Goal: Information Seeking & Learning: Compare options

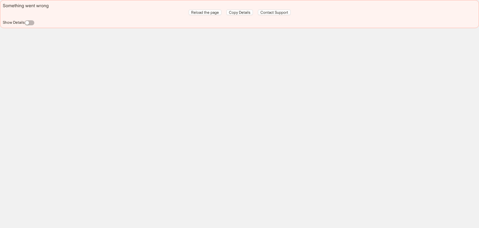
click at [257, 68] on div "Something went wrong Reload the page Copy Details Contact Support Show Details" at bounding box center [239, 114] width 479 height 228
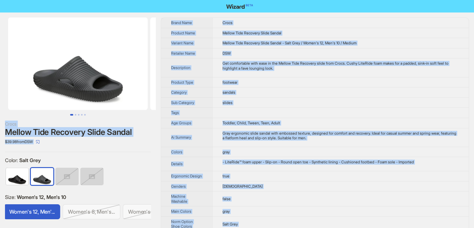
drag, startPoint x: 241, startPoint y: 221, endPoint x: 74, endPoint y: -27, distance: 299.0
copy div "Crocs Mellow Tide Recovery Slide Sandal $39.98 from DSW Color : Salt Grey Size …"
click at [290, 20] on td "Crocs" at bounding box center [340, 23] width 257 height 10
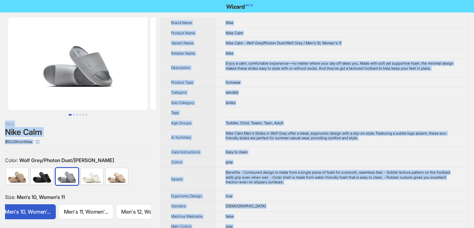
drag, startPoint x: 262, startPoint y: 219, endPoint x: 137, endPoint y: -27, distance: 276.8
copy div "Nike Nike Calm $50.00 from Nike Color : Wolf Grey/Photon Dust/Wolf Grey Size : …"
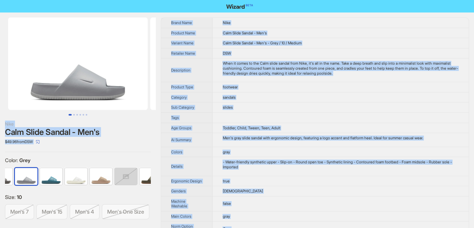
drag, startPoint x: 258, startPoint y: 219, endPoint x: 78, endPoint y: -27, distance: 304.7
copy div "Nike Calm Slide Sandal - Men's $49.96 from DSW Color : Grey Size : 10 Men's 7 M…"
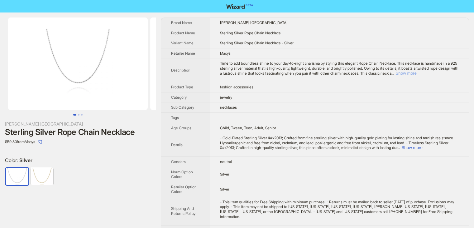
click at [417, 71] on button "Show more" at bounding box center [406, 73] width 21 height 5
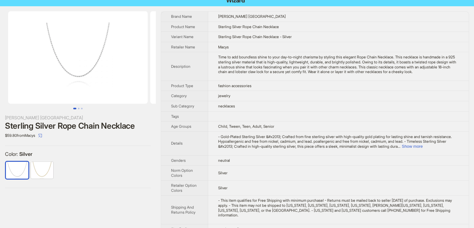
scroll to position [12, 0]
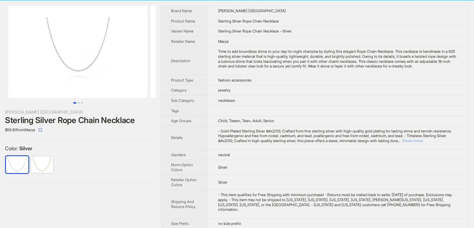
click at [423, 139] on button "Show more" at bounding box center [412, 140] width 21 height 5
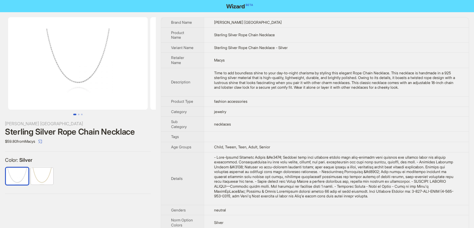
scroll to position [0, 0]
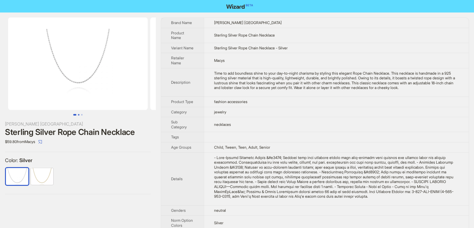
click at [79, 114] on button "Go to slide 2" at bounding box center [79, 115] width 2 height 2
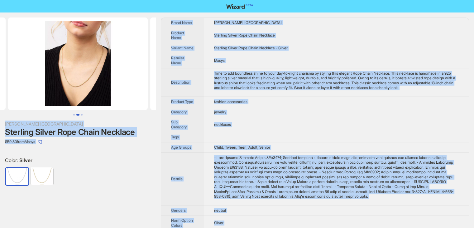
drag, startPoint x: 244, startPoint y: 222, endPoint x: 158, endPoint y: -26, distance: 262.9
click at [158, 0] on html "Spero London Sterling Silver Rope Chain Necklace $59.80 from Macys Color : Silv…" at bounding box center [237, 144] width 474 height 289
copy div "Spero London Sterling Silver Rope Chain Necklace $59.80 from Macys Color : Silv…"
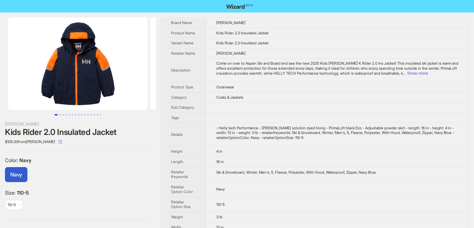
scroll to position [9, 0]
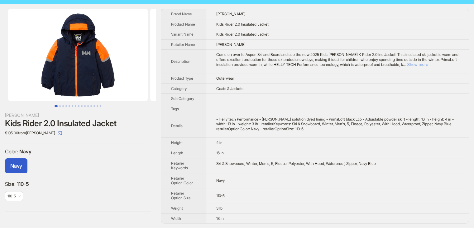
click at [428, 64] on button "Show more" at bounding box center [417, 64] width 21 height 5
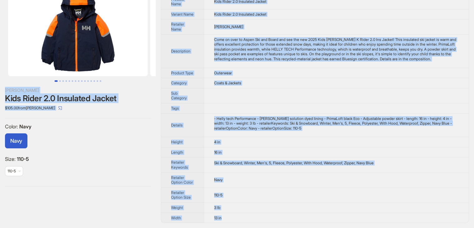
scroll to position [0, 0]
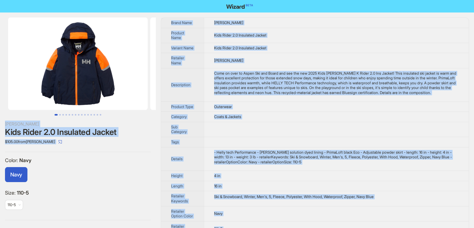
drag, startPoint x: 230, startPoint y: 218, endPoint x: 90, endPoint y: -27, distance: 282.5
click at [90, 0] on html "Helly Hansen Kids Rider 2.0 Insulated Jacket $105.00 from Helly Hansen Color : …" at bounding box center [237, 130] width 474 height 261
copy div "Helly Hansen Kids Rider 2.0 Insulated Jacket $105.00 from Helly Hansen Color : …"
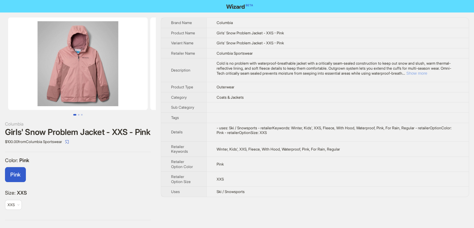
click at [427, 73] on button "Show more" at bounding box center [417, 73] width 21 height 5
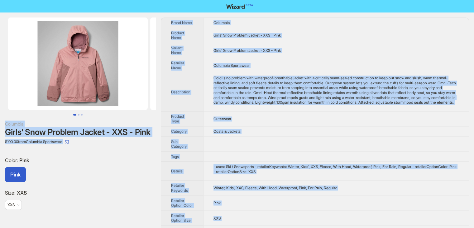
drag, startPoint x: 251, startPoint y: 217, endPoint x: 90, endPoint y: -27, distance: 292.3
click at [90, 0] on html "Columbia Girls' Snow Problem Jacket - XXS - Pink $100.00 from Columbia Sportswe…" at bounding box center [237, 120] width 474 height 241
copy div "Columbia Girls' Snow Problem Jacket - XXS - Pink $100.00 from Columbia Sportswe…"
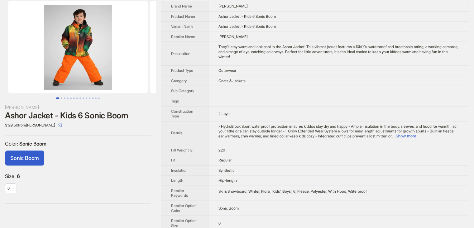
scroll to position [24, 0]
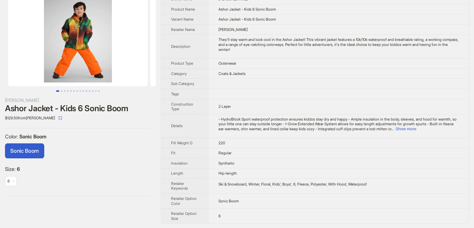
drag, startPoint x: 241, startPoint y: 218, endPoint x: 207, endPoint y: 195, distance: 40.2
click at [239, 217] on td "6" at bounding box center [338, 215] width 261 height 15
click at [207, 195] on tbody "Brand Name [PERSON_NAME] Product Name [PERSON_NAME] - Kids 6 Sonic Boom Variant…" at bounding box center [315, 108] width 308 height 229
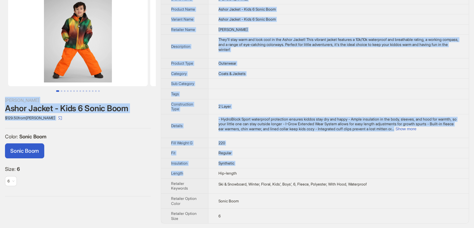
drag, startPoint x: 151, startPoint y: 103, endPoint x: 123, endPoint y: 13, distance: 94.3
click at [128, 38] on div "Obermeyer Ashor Jacket - Kids 6 Sonic Boom $129.50 from Obermeyer Color : Sonic…" at bounding box center [237, 108] width 474 height 239
click at [244, 221] on td "6" at bounding box center [338, 215] width 261 height 15
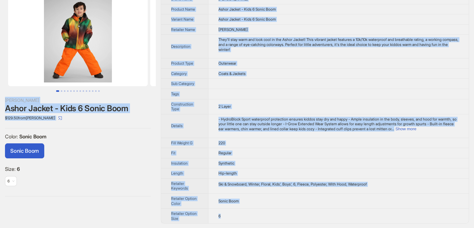
scroll to position [0, 0]
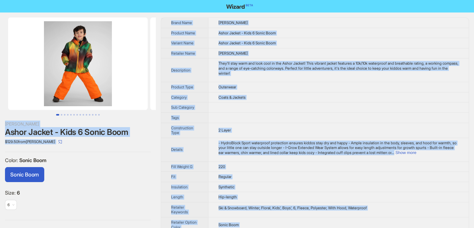
drag, startPoint x: 233, startPoint y: 216, endPoint x: 115, endPoint y: -27, distance: 270.4
click at [115, 0] on html "Obermeyer Ashor Jacket - Kids 6 Sonic Boom $129.50 from Obermeyer Color : Sonic…" at bounding box center [237, 126] width 474 height 252
copy div "Obermeyer Ashor Jacket - Kids 6 Sonic Boom $129.50 from Obermeyer Color : Sonic…"
click at [319, 24] on td "Obermeyer" at bounding box center [338, 23] width 261 height 10
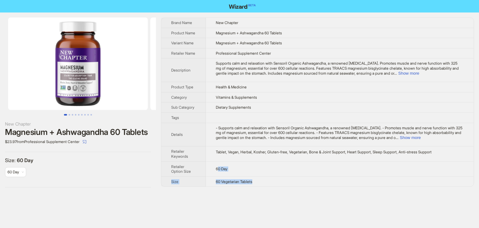
drag, startPoint x: 264, startPoint y: 184, endPoint x: 197, endPoint y: 152, distance: 74.5
click at [209, 168] on tbody "Brand Name New Chapter Product Name Magnesium + Ashwagandha 60 Tablets Variant …" at bounding box center [317, 102] width 312 height 168
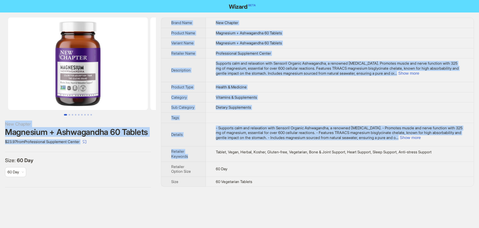
drag, startPoint x: 197, startPoint y: 152, endPoint x: 88, endPoint y: -27, distance: 210.0
click at [88, 0] on html "New Chapter Magnesium + Ashwagandha 60 Tablets $23.97 from Professional Supplem…" at bounding box center [239, 114] width 479 height 228
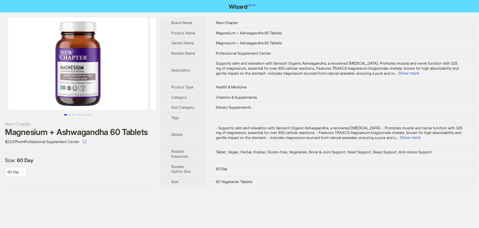
drag, startPoint x: 270, startPoint y: 187, endPoint x: 267, endPoint y: 183, distance: 5.1
click at [270, 186] on td "60 Vegetarian Tablets" at bounding box center [340, 181] width 268 height 10
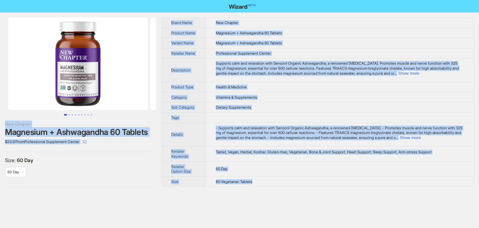
drag, startPoint x: 263, startPoint y: 185, endPoint x: 85, endPoint y: 62, distance: 216.6
click at [85, 62] on div "New Chapter Magnesium + Ashwagandha 60 Tablets $23.97 from Professional Supplem…" at bounding box center [239, 102] width 479 height 180
copy div "New Chapter Magnesium + Ashwagandha 60 Tablets $23.97 from Professional Supplem…"
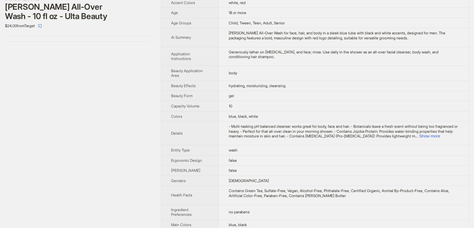
scroll to position [156, 0]
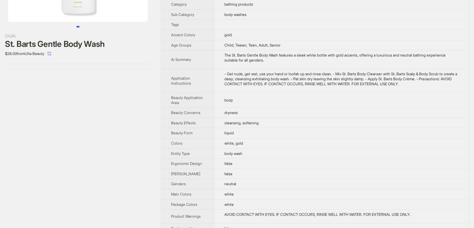
scroll to position [94, 0]
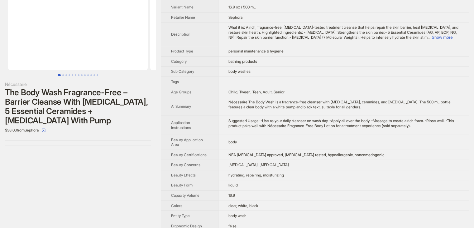
scroll to position [94, 0]
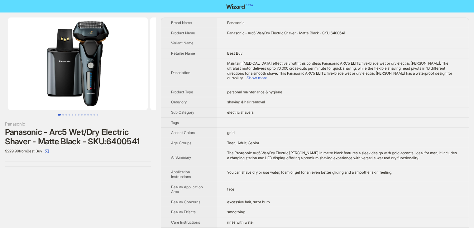
scroll to position [132, 0]
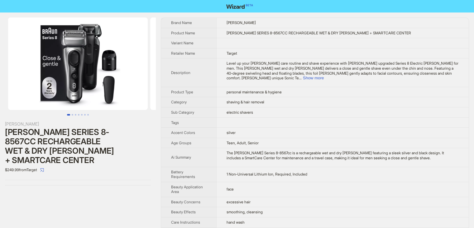
scroll to position [375, 0]
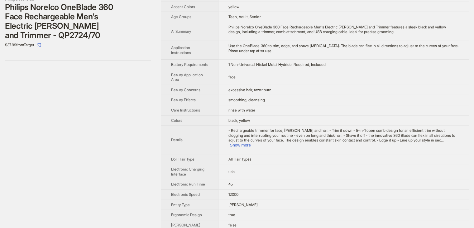
scroll to position [470, 0]
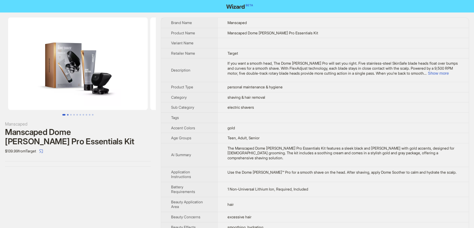
click at [67, 114] on button "Go to slide 2" at bounding box center [68, 115] width 2 height 2
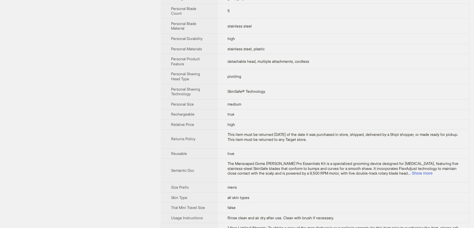
scroll to position [400, 0]
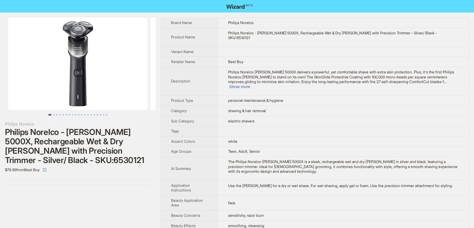
scroll to position [470, 0]
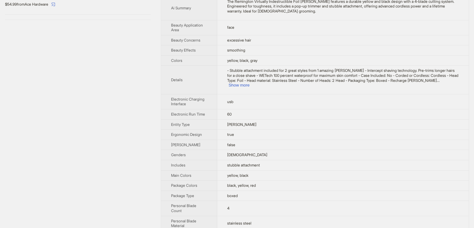
scroll to position [187, 0]
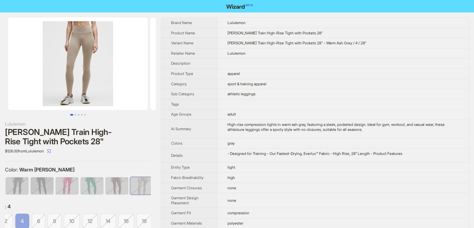
scroll to position [0, 54]
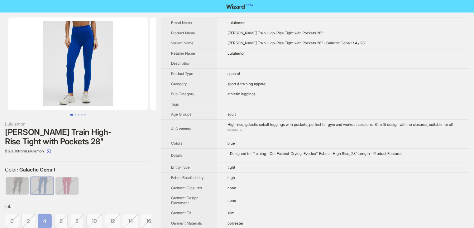
scroll to position [0, 22]
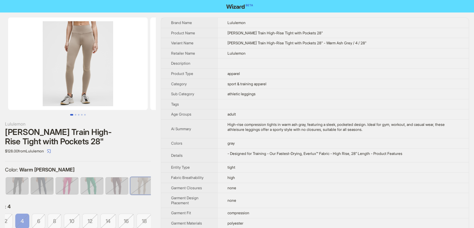
scroll to position [0, 54]
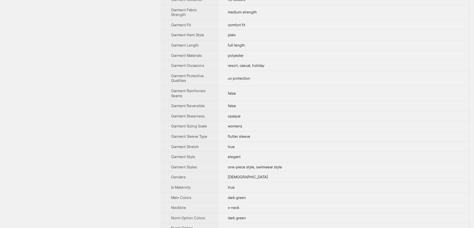
scroll to position [18, 0]
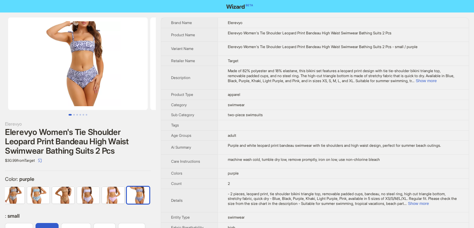
scroll to position [31, 0]
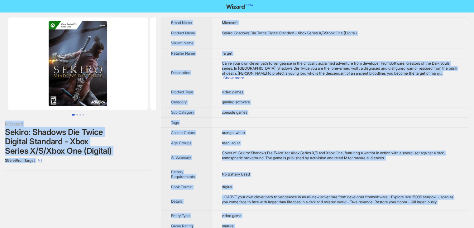
drag, startPoint x: 249, startPoint y: 220, endPoint x: 169, endPoint y: -27, distance: 259.7
click at [169, 0] on html "Microsoft Sekiro: Shadows Die Twice Digital Standard - Xbox Series X/S/Xbox One…" at bounding box center [237, 177] width 474 height 354
copy div "Microsoft Sekiro: Shadows Die Twice Digital Standard - Xbox Series X/S/Xbox One…"
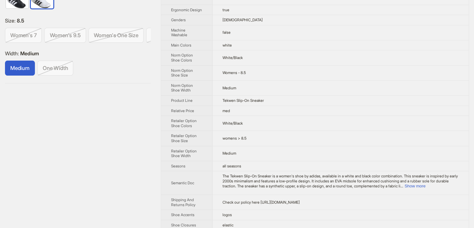
scroll to position [383, 0]
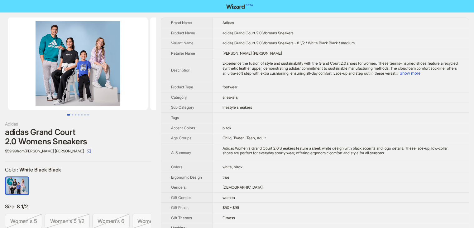
scroll to position [369, 0]
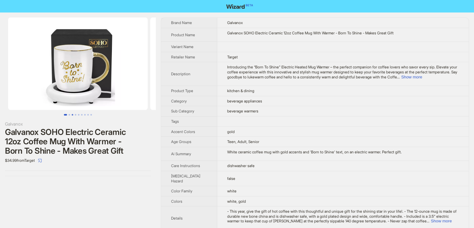
click at [72, 115] on button "Go to slide 3" at bounding box center [73, 115] width 2 height 2
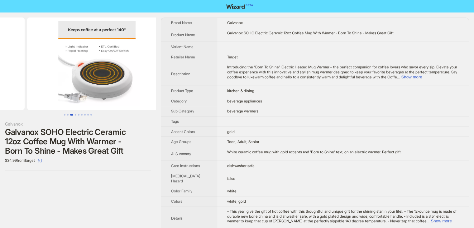
scroll to position [0, 284]
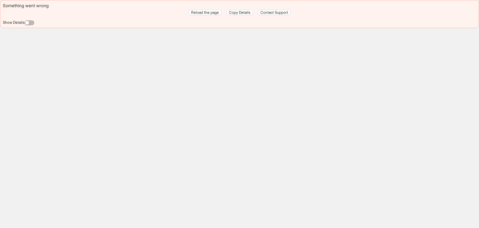
click at [187, 26] on div "Something went wrong Reload the page Copy Details Contact Support Show Details" at bounding box center [239, 14] width 479 height 28
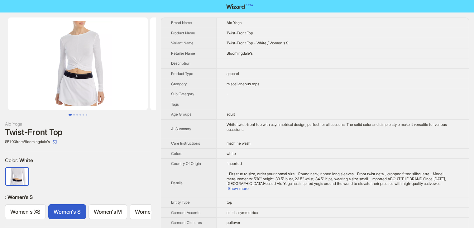
scroll to position [0, 19]
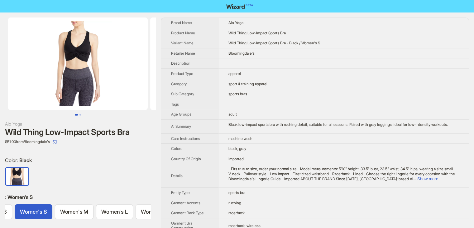
scroll to position [0, 34]
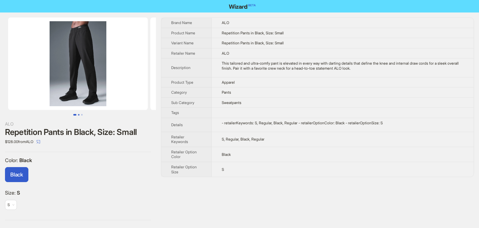
click at [79, 115] on button "Go to slide 2" at bounding box center [79, 115] width 2 height 2
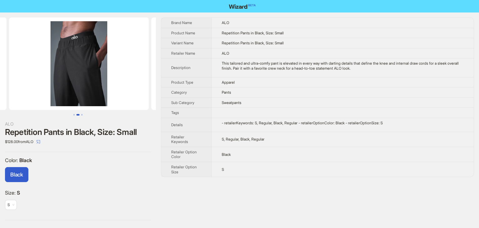
scroll to position [0, 142]
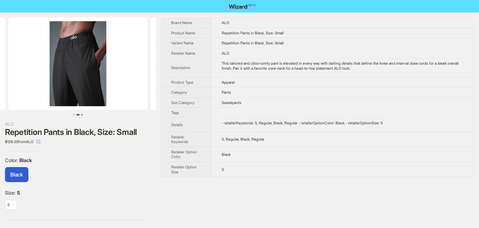
click at [83, 114] on button "Go to slide 3" at bounding box center [82, 115] width 2 height 2
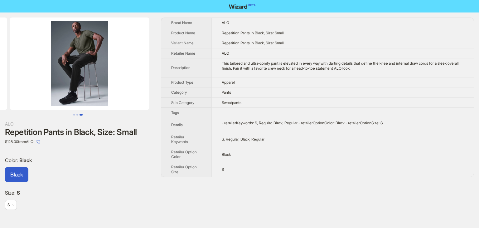
scroll to position [0, 284]
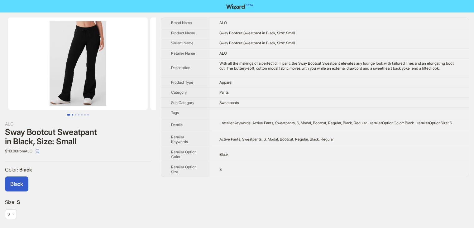
click at [73, 115] on button "Go to slide 2" at bounding box center [73, 115] width 2 height 2
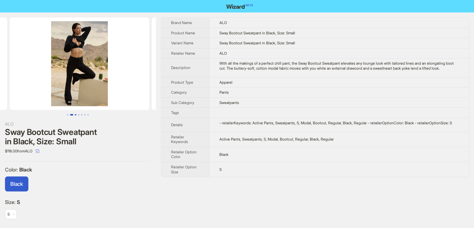
scroll to position [0, 142]
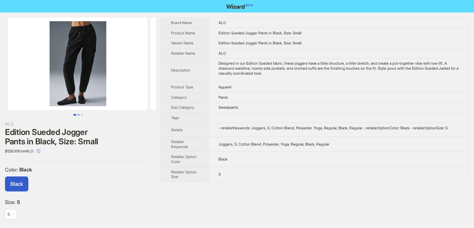
click at [79, 115] on button "Go to slide 2" at bounding box center [79, 115] width 2 height 2
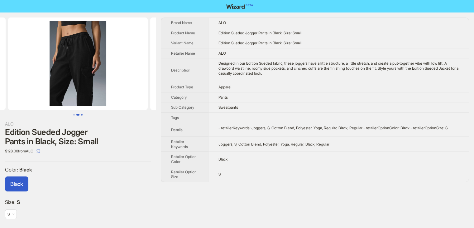
click at [81, 114] on button "Go to slide 3" at bounding box center [82, 115] width 2 height 2
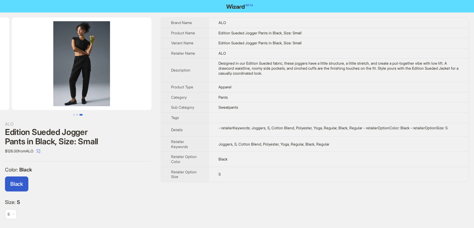
scroll to position [0, 284]
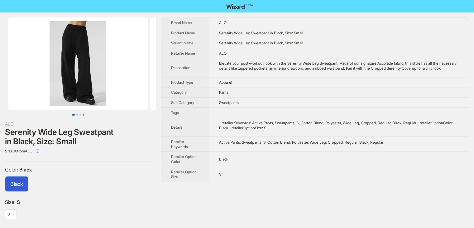
click at [84, 114] on button "Go to slide 4" at bounding box center [84, 115] width 2 height 2
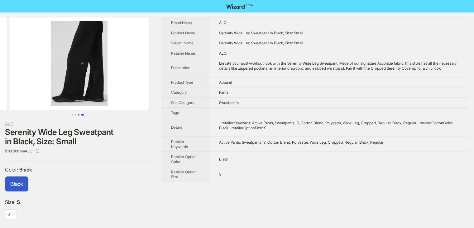
scroll to position [0, 426]
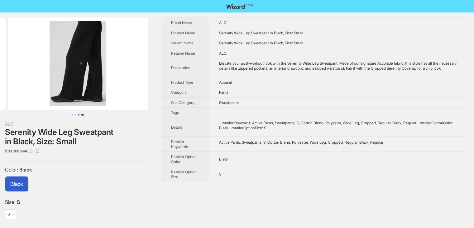
click at [81, 115] on button "Go to slide 4" at bounding box center [82, 115] width 3 height 2
click at [79, 114] on button "Go to slide 3" at bounding box center [79, 115] width 2 height 2
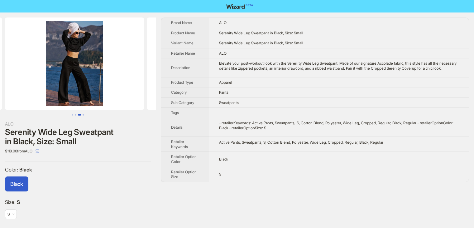
scroll to position [0, 284]
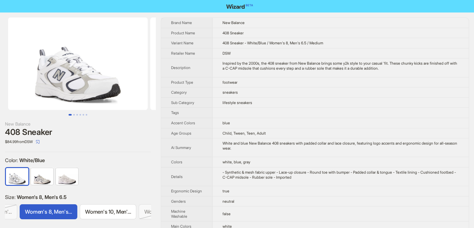
scroll to position [0, 299]
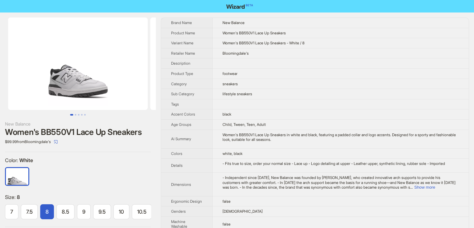
scroll to position [0, 26]
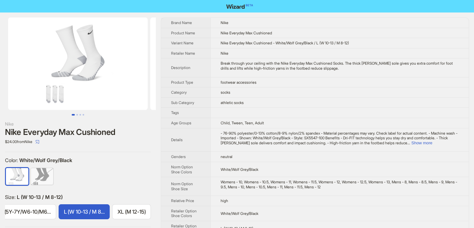
click at [133, 81] on img at bounding box center [78, 63] width 140 height 92
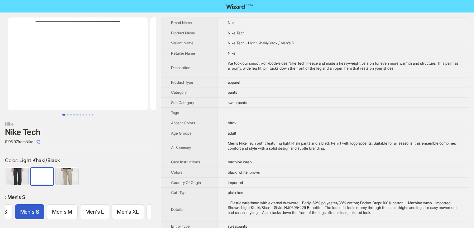
scroll to position [0, 26]
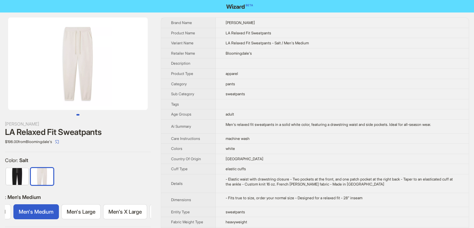
scroll to position [0, 80]
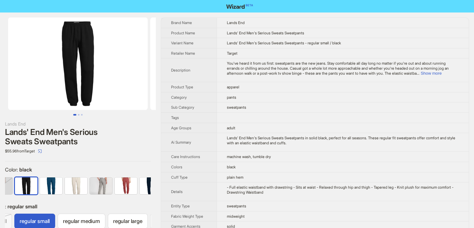
scroll to position [0, 40]
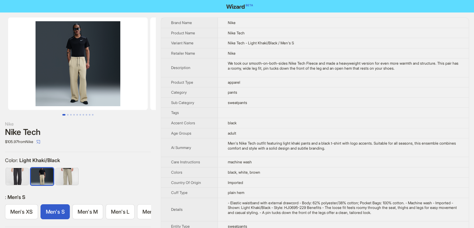
scroll to position [0, 26]
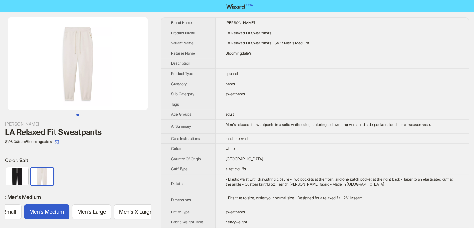
scroll to position [0, 80]
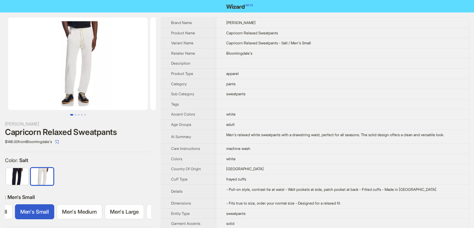
scroll to position [0, 37]
